Goal: Check status: Check status

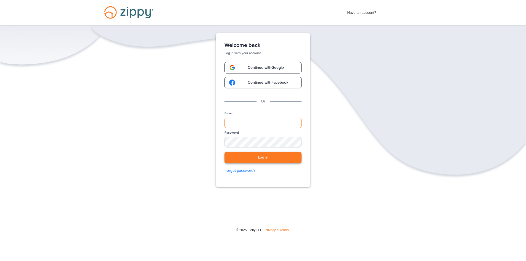
type input "**********"
click at [260, 154] on button "Log in" at bounding box center [262, 157] width 77 height 11
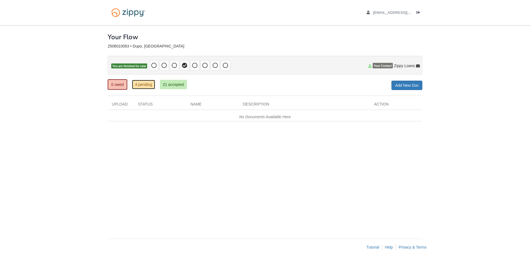
click at [132, 83] on link "4 pending" at bounding box center [143, 84] width 23 height 9
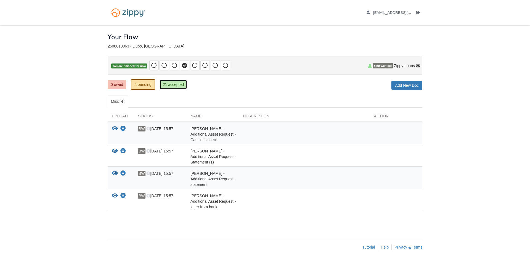
click at [170, 83] on link "21 accepted" at bounding box center [173, 84] width 27 height 9
click at [194, 63] on icon at bounding box center [195, 66] width 6 height 6
click at [194, 66] on icon at bounding box center [195, 66] width 6 height 6
click at [255, 82] on div "0 owed 4 pending 21 accepted My Estimated Payment × My Estimated Payment Add Ne…" at bounding box center [265, 85] width 315 height 10
click at [263, 72] on p "You are finished for now" at bounding box center [265, 65] width 315 height 19
